Goal: Task Accomplishment & Management: Complete application form

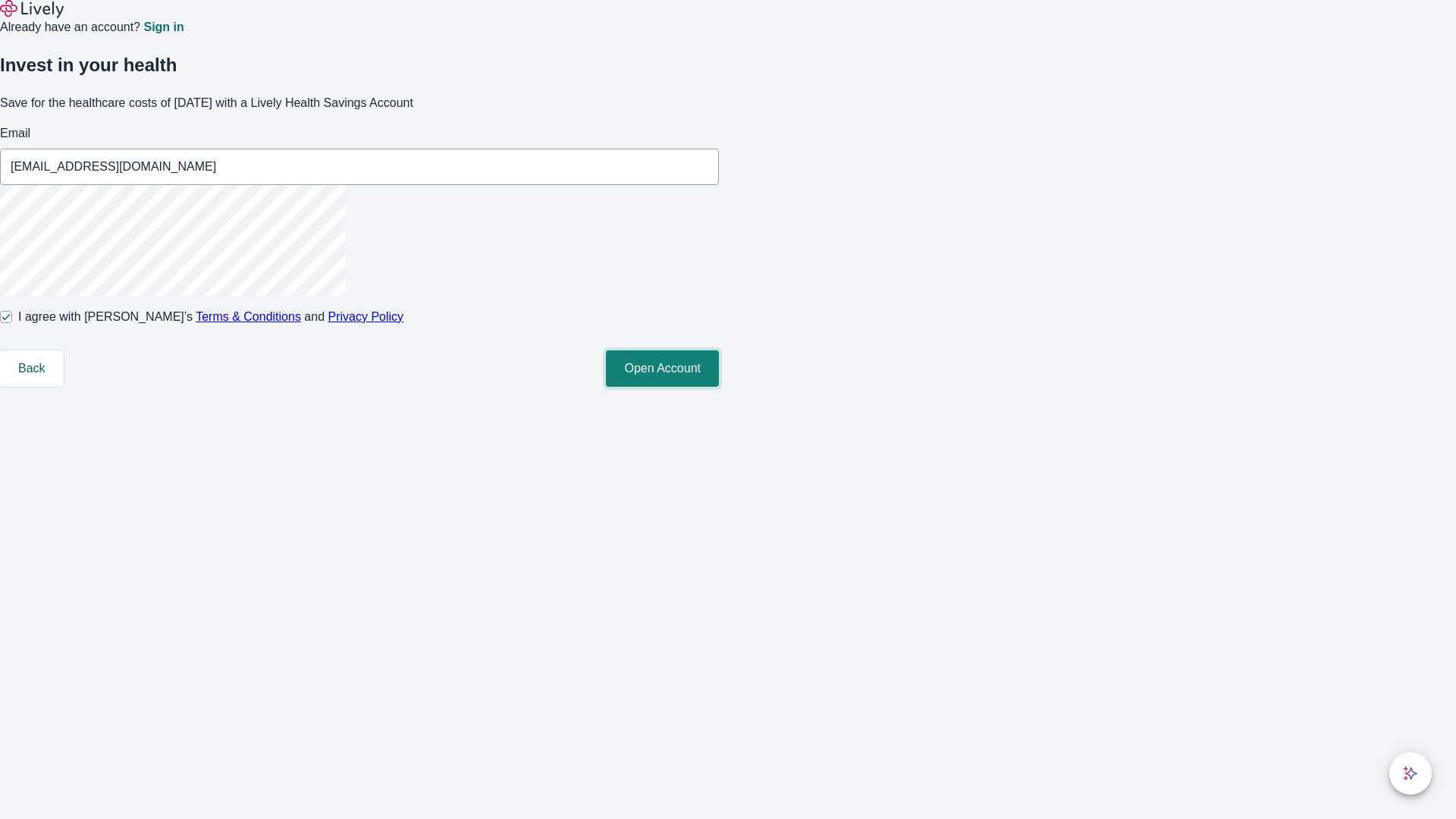
click at [719, 387] on button "Open Account" at bounding box center [663, 368] width 113 height 36
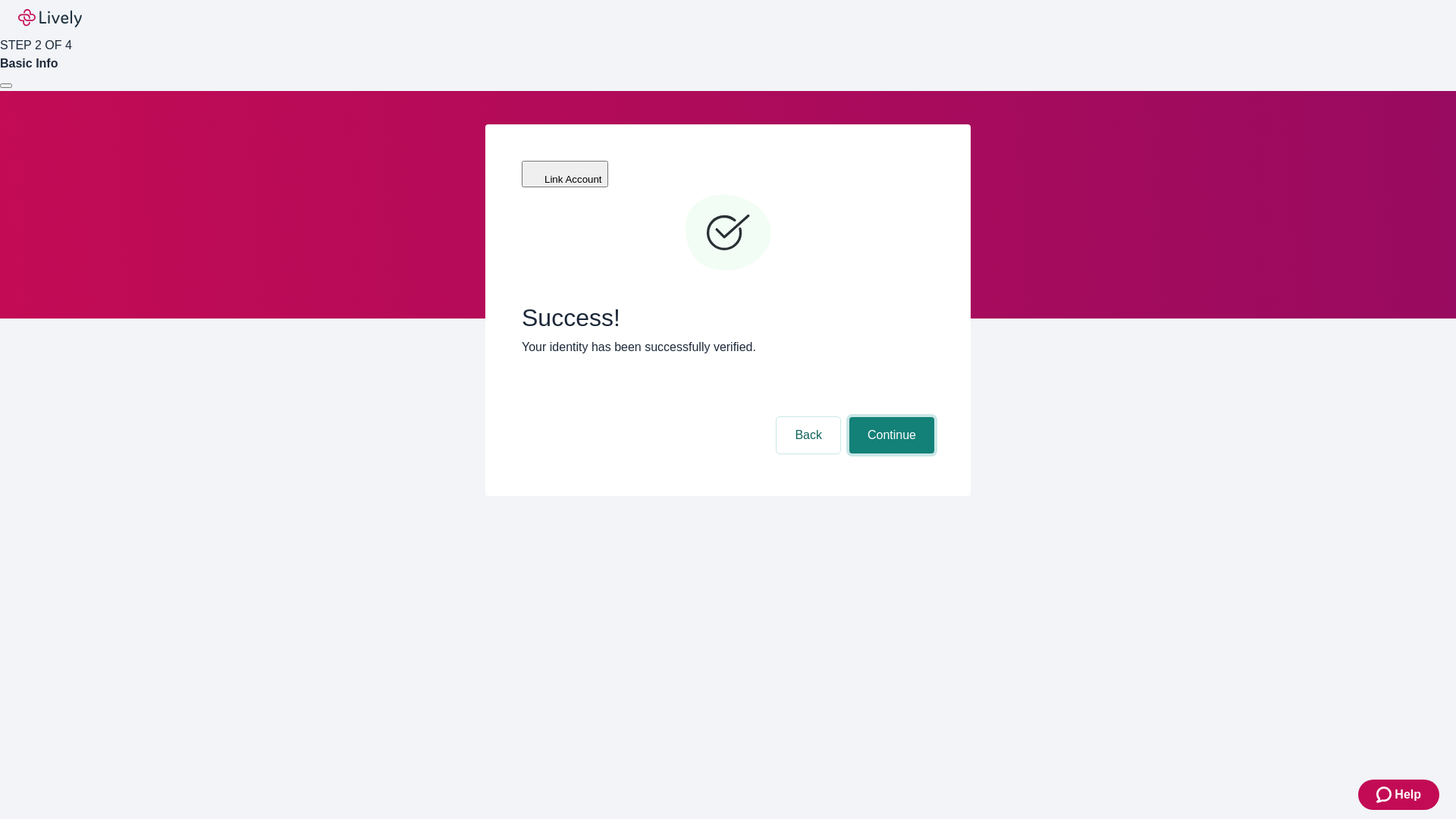
click at [889, 417] on button "Continue" at bounding box center [891, 435] width 85 height 36
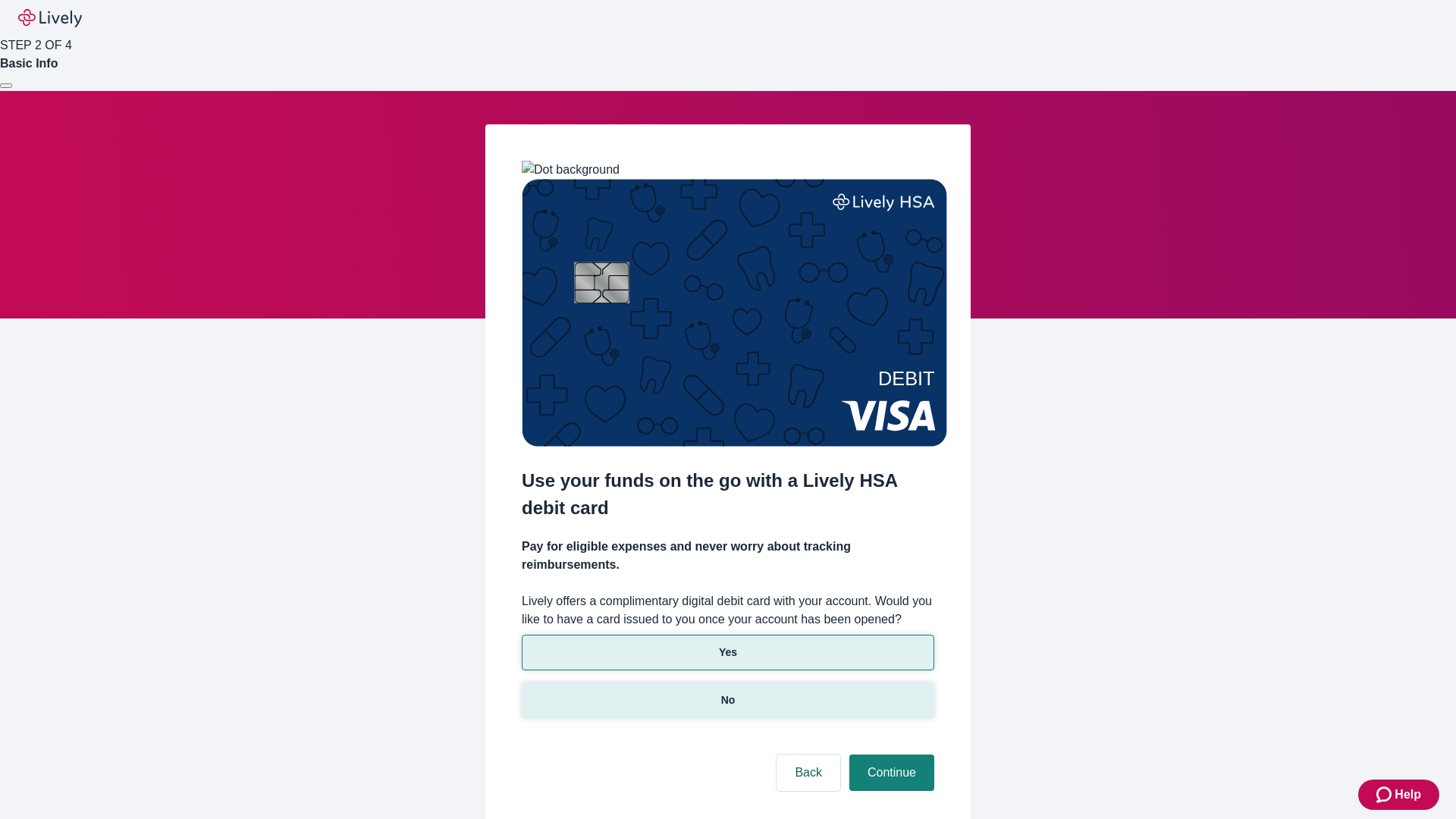
click at [727, 692] on p "No" at bounding box center [728, 700] width 15 height 16
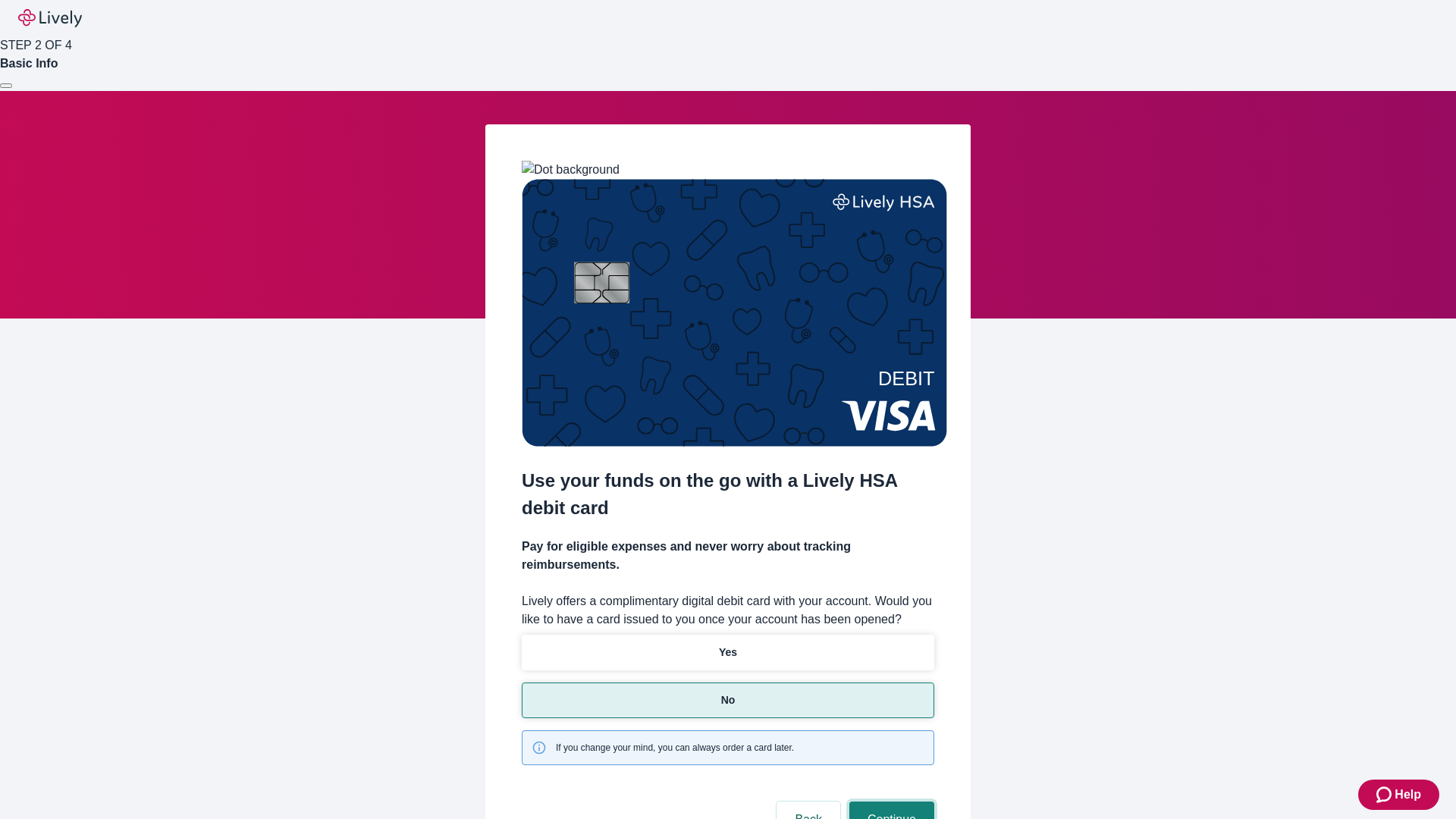
click at [889, 802] on button "Continue" at bounding box center [891, 820] width 85 height 36
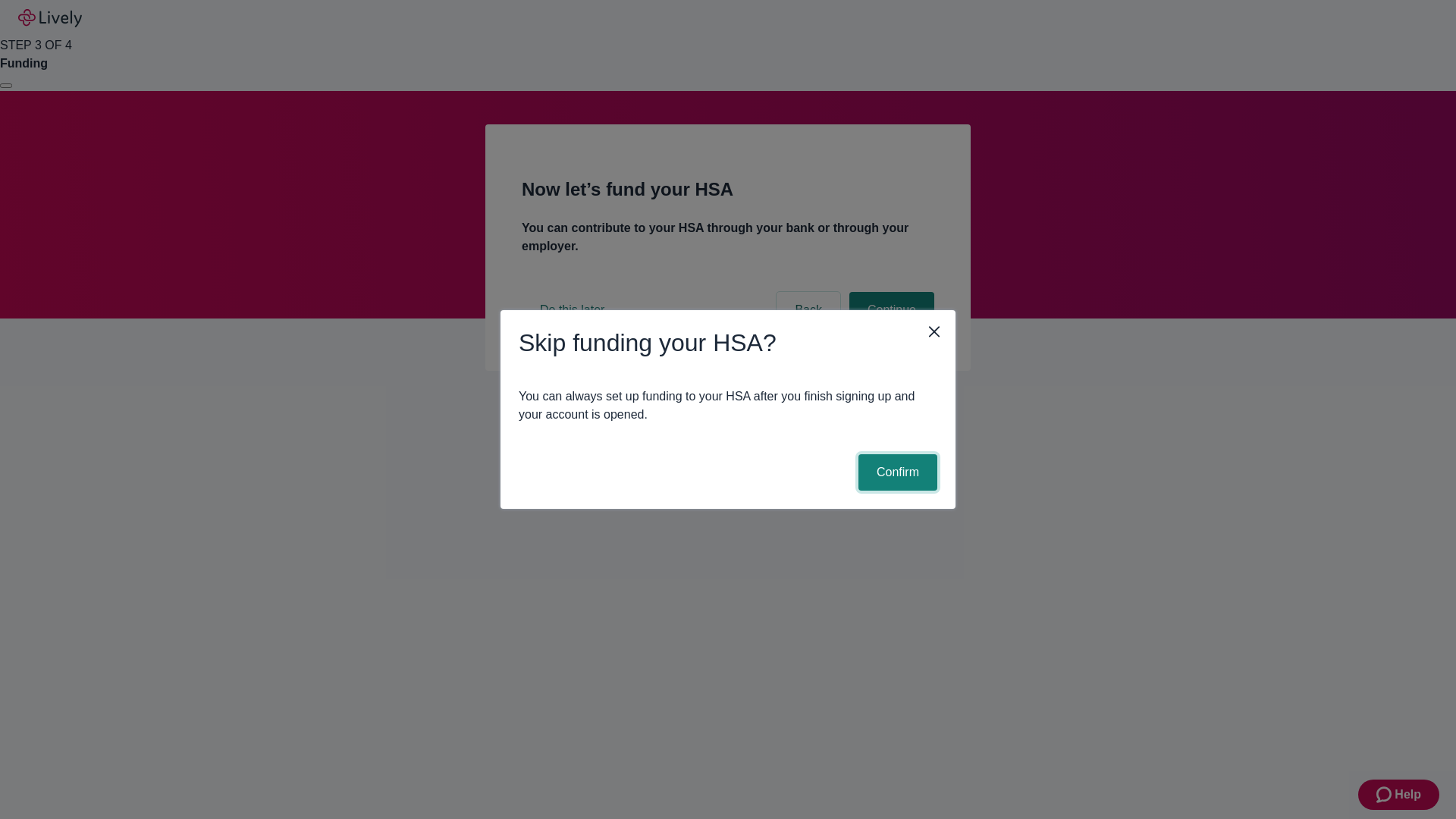
click at [896, 473] on button "Confirm" at bounding box center [898, 472] width 79 height 36
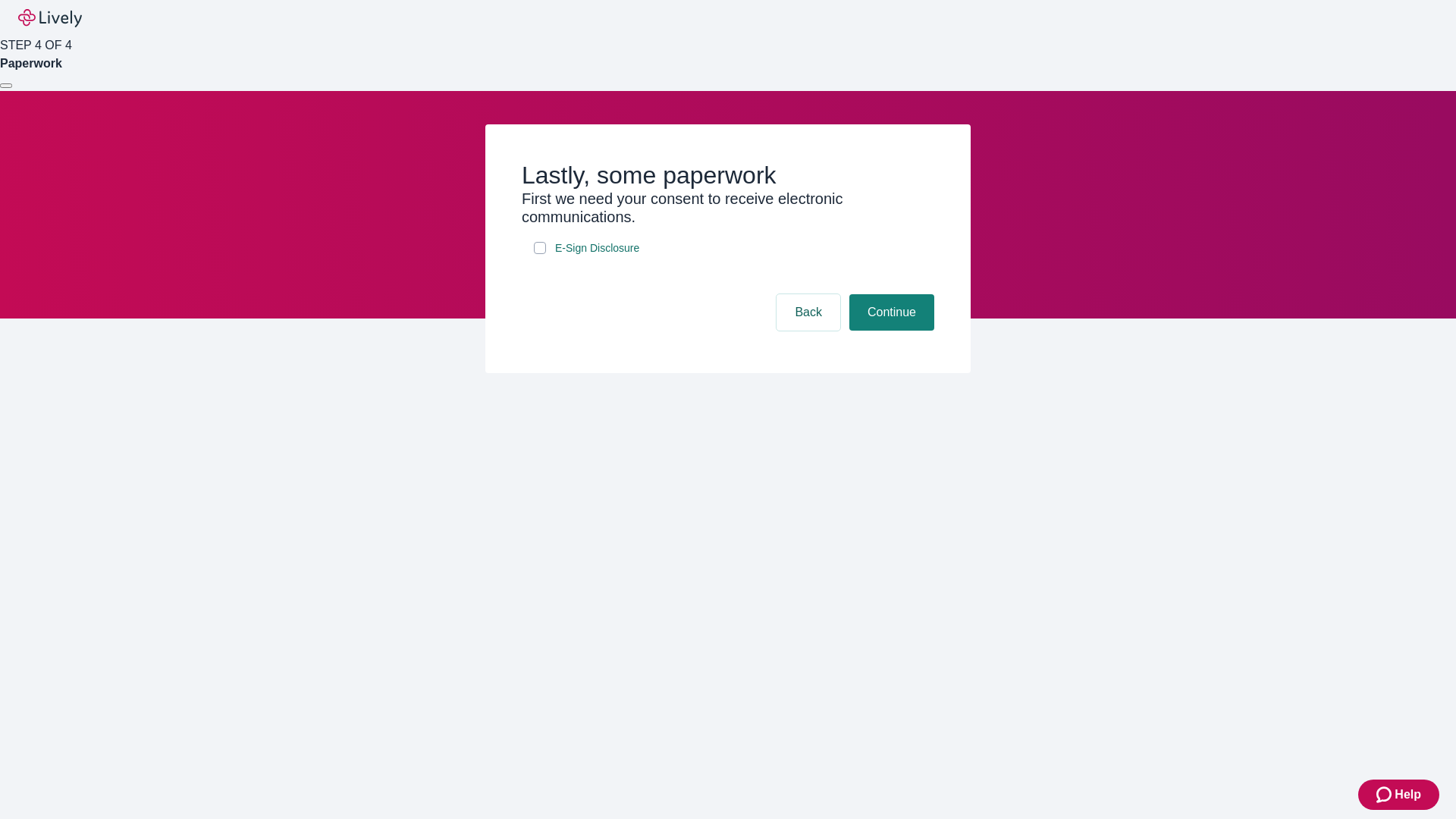
click at [540, 254] on input "E-Sign Disclosure" at bounding box center [540, 248] width 12 height 12
checkbox input "true"
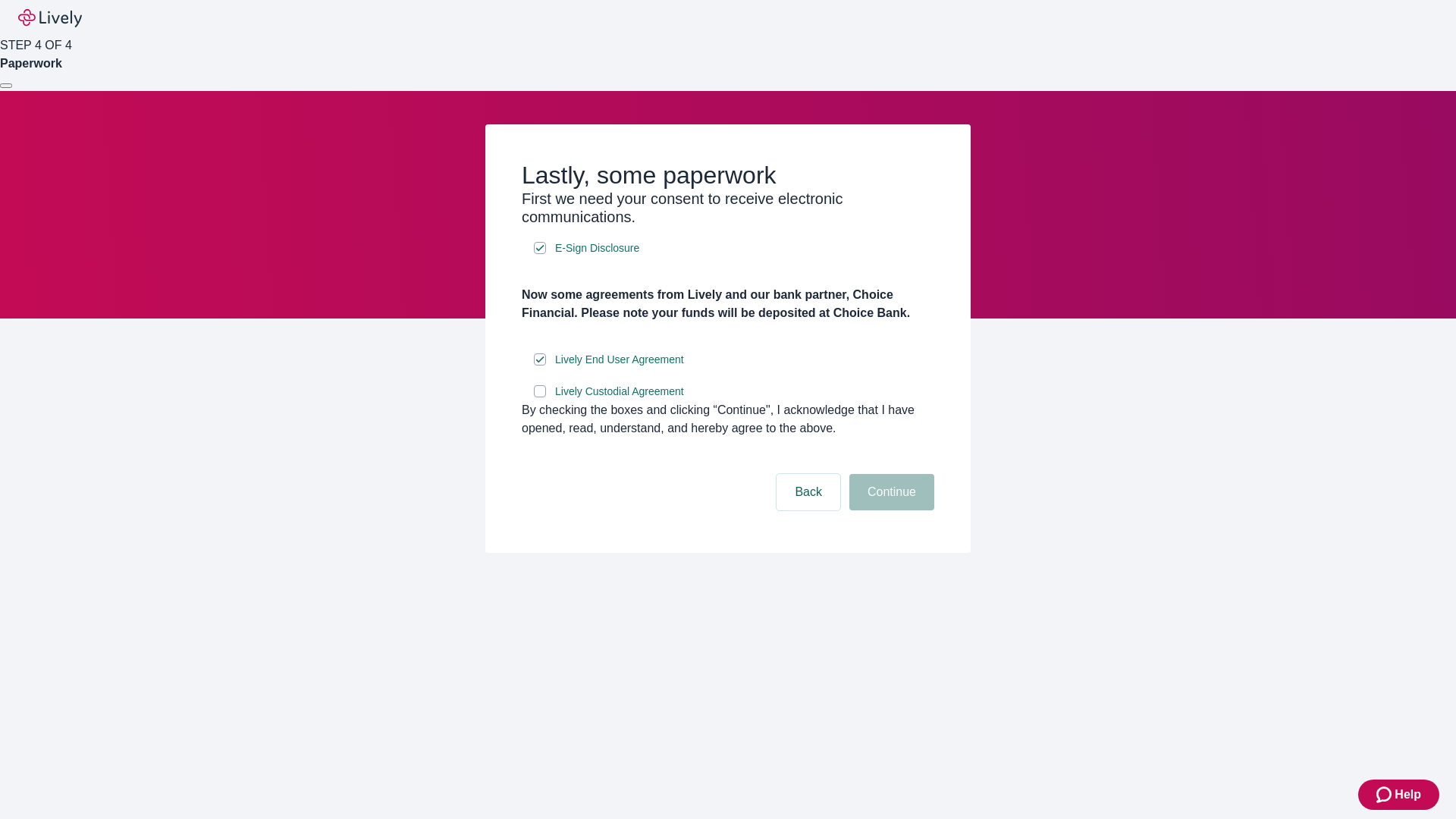
click at [540, 397] on input "Lively Custodial Agreement" at bounding box center [540, 391] width 12 height 12
checkbox input "true"
click at [889, 511] on button "Continue" at bounding box center [891, 492] width 85 height 36
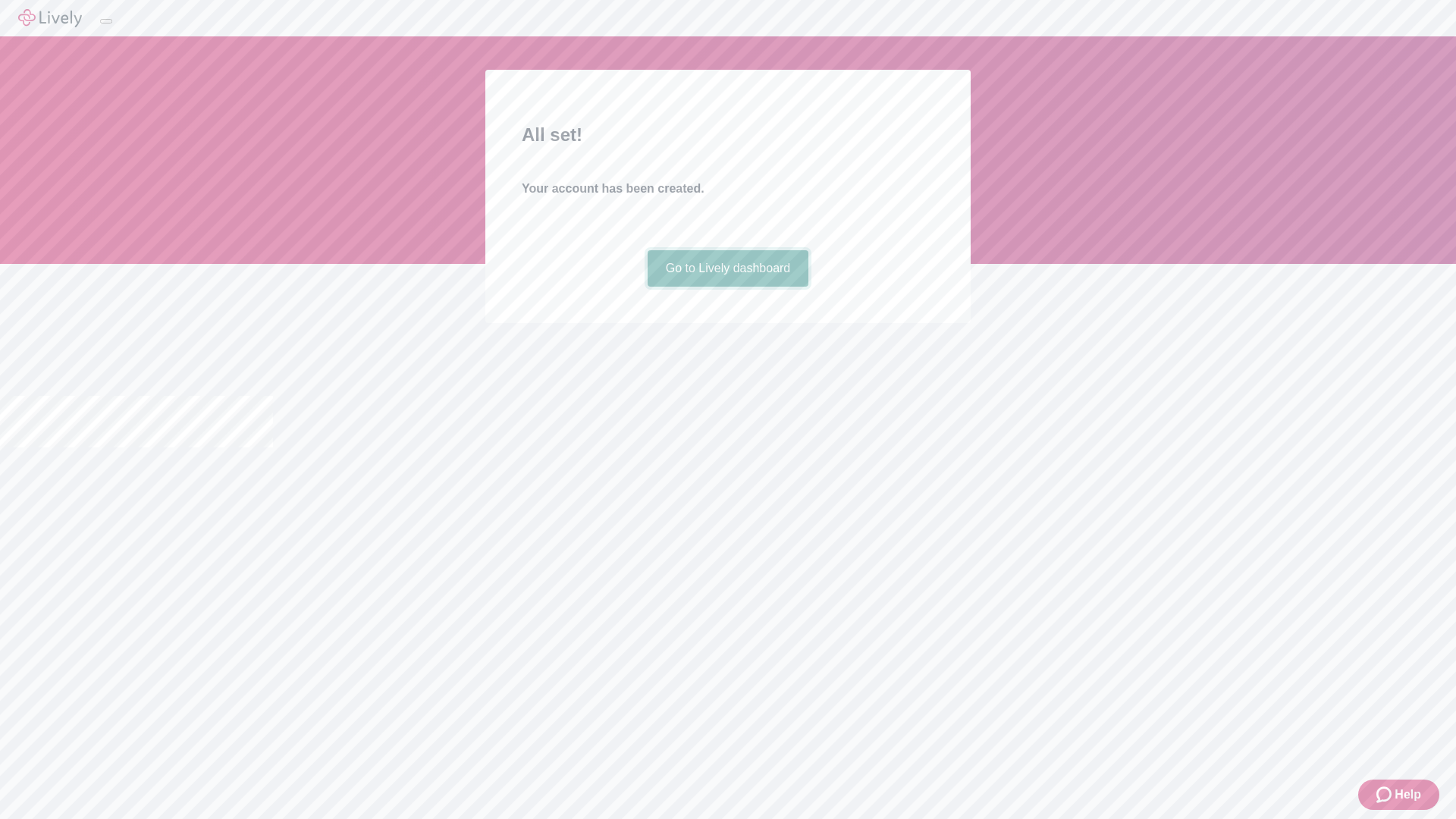
click at [727, 286] on link "Go to Lively dashboard" at bounding box center [728, 268] width 161 height 36
